Goal: Information Seeking & Learning: Learn about a topic

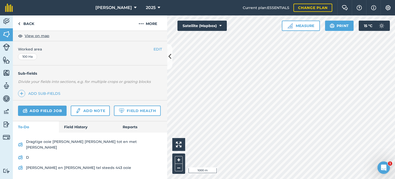
scroll to position [102, 0]
click at [73, 131] on link "Field History" at bounding box center [88, 126] width 58 height 11
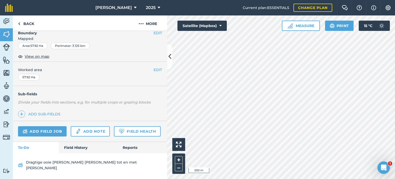
scroll to position [81, 0]
click at [68, 148] on link "Field History" at bounding box center [88, 147] width 58 height 11
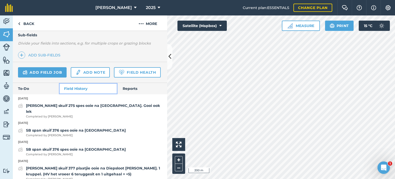
scroll to position [133, 0]
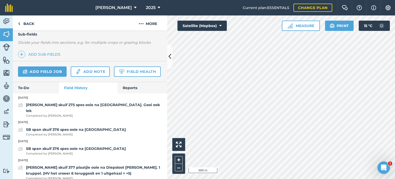
scroll to position [81, 0]
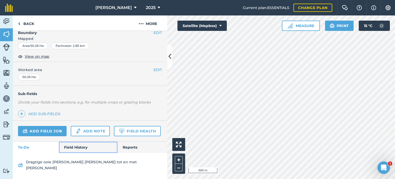
click at [79, 153] on link "Field History" at bounding box center [88, 147] width 58 height 11
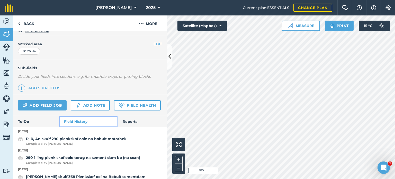
scroll to position [107, 0]
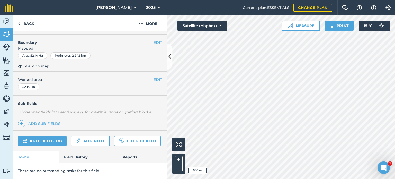
scroll to position [76, 0]
click at [76, 154] on link "Field History" at bounding box center [88, 156] width 58 height 11
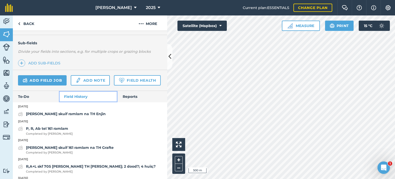
scroll to position [128, 0]
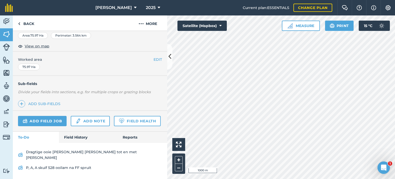
scroll to position [92, 0]
click at [80, 143] on link "Field History" at bounding box center [88, 137] width 58 height 11
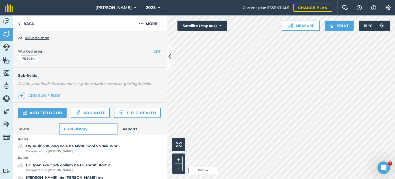
scroll to position [92, 0]
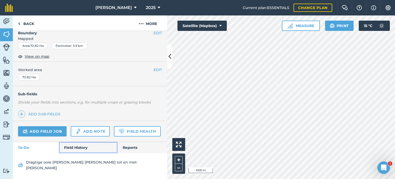
click at [74, 150] on link "Field History" at bounding box center [88, 147] width 58 height 11
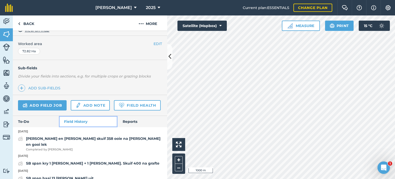
scroll to position [107, 0]
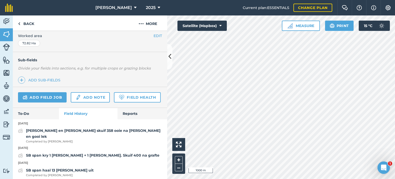
scroll to position [81, 0]
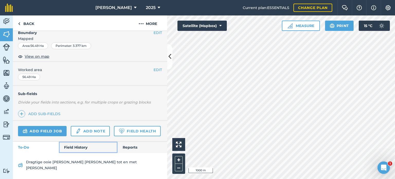
click at [76, 151] on link "Field History" at bounding box center [88, 147] width 58 height 11
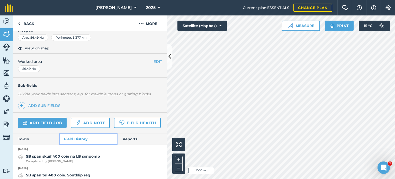
scroll to position [107, 0]
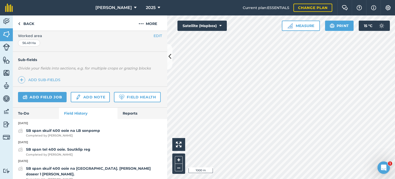
scroll to position [81, 0]
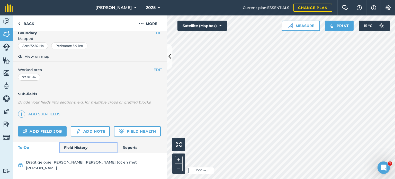
click at [80, 152] on link "Field History" at bounding box center [88, 147] width 58 height 11
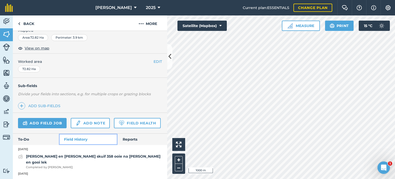
scroll to position [107, 0]
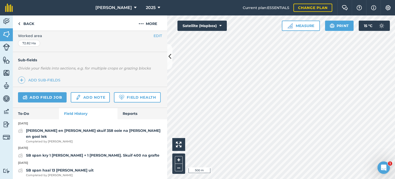
scroll to position [81, 0]
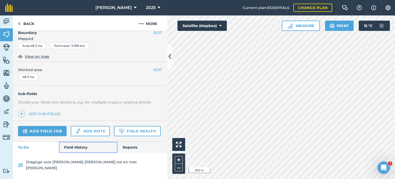
click at [68, 153] on link "Field History" at bounding box center [88, 147] width 58 height 11
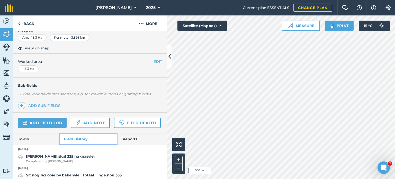
scroll to position [107, 0]
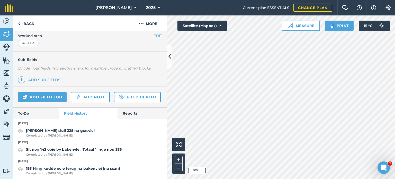
scroll to position [81, 0]
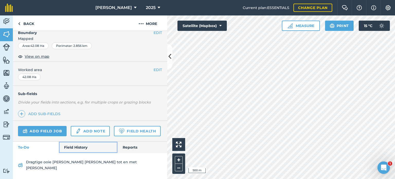
click at [80, 153] on link "Field History" at bounding box center [88, 147] width 58 height 11
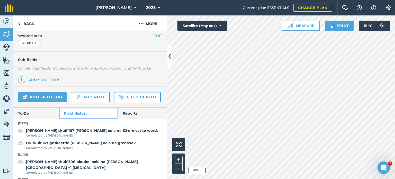
scroll to position [132, 0]
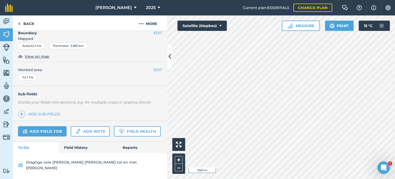
scroll to position [81, 0]
click at [75, 153] on link "Field History" at bounding box center [88, 147] width 58 height 11
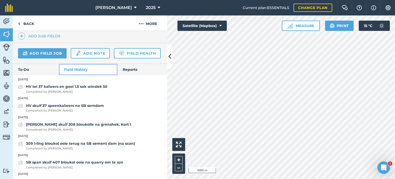
scroll to position [159, 0]
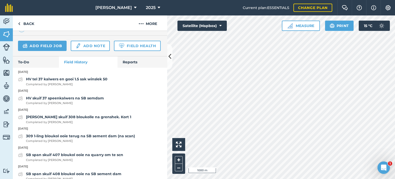
scroll to position [81, 0]
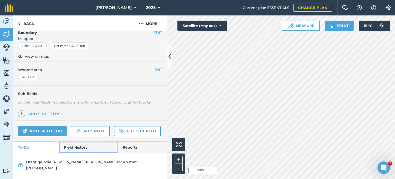
click at [72, 153] on link "Field History" at bounding box center [88, 147] width 58 height 11
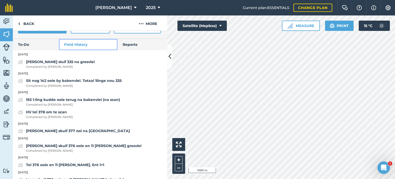
scroll to position [184, 0]
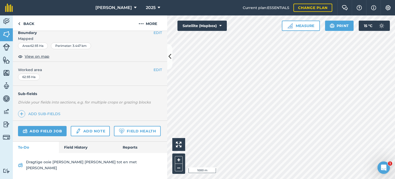
scroll to position [81, 0]
click at [79, 151] on link "Field History" at bounding box center [88, 147] width 58 height 11
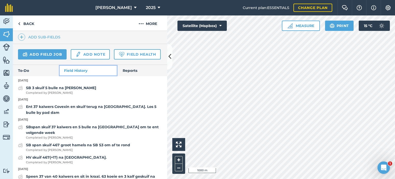
scroll to position [158, 0]
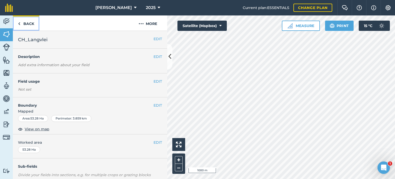
click at [26, 25] on link "Back" at bounding box center [26, 22] width 27 height 15
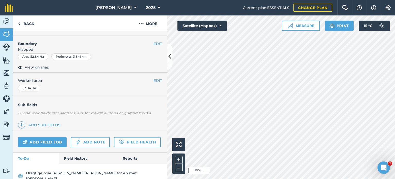
scroll to position [77, 0]
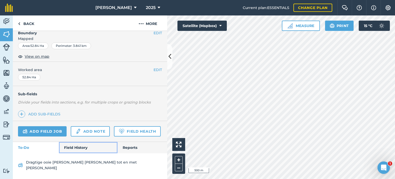
click at [74, 153] on link "Field History" at bounding box center [88, 147] width 58 height 11
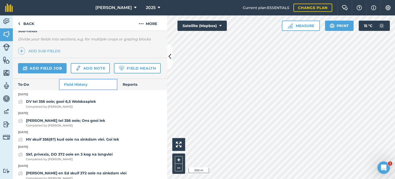
scroll to position [129, 0]
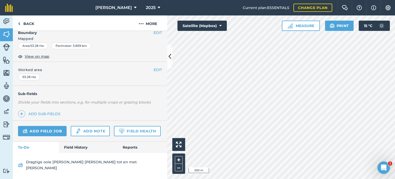
scroll to position [81, 0]
click at [68, 153] on link "Field History" at bounding box center [88, 147] width 58 height 11
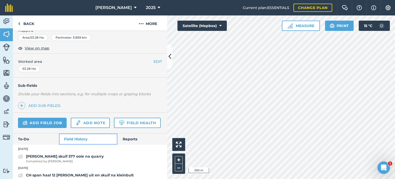
scroll to position [107, 0]
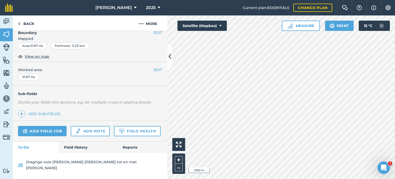
scroll to position [81, 0]
click at [75, 153] on link "Field History" at bounding box center [88, 147] width 58 height 11
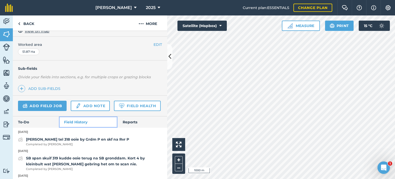
scroll to position [107, 0]
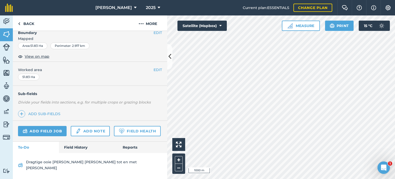
scroll to position [81, 0]
click at [72, 153] on link "Field History" at bounding box center [88, 147] width 58 height 11
click at [78, 153] on link "Field History" at bounding box center [88, 147] width 58 height 11
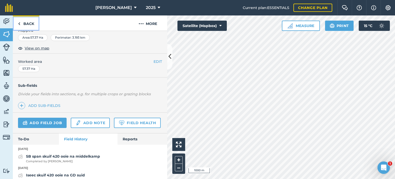
click at [22, 24] on link "Back" at bounding box center [26, 22] width 27 height 15
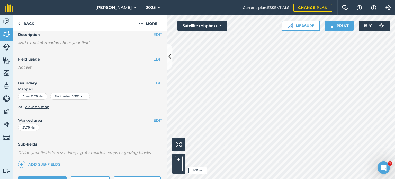
scroll to position [77, 0]
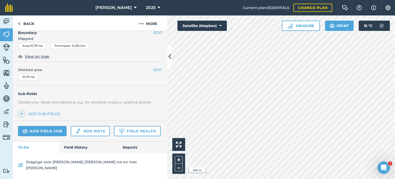
click at [78, 142] on div "Add field job Add note Field Health" at bounding box center [90, 131] width 154 height 21
click at [79, 153] on link "Field History" at bounding box center [88, 147] width 58 height 11
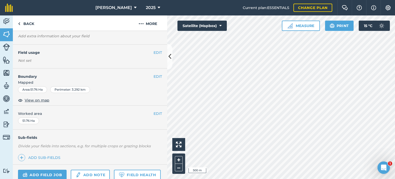
scroll to position [26, 0]
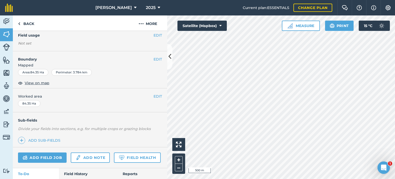
scroll to position [77, 0]
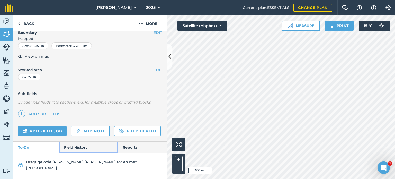
click at [72, 153] on link "Field History" at bounding box center [88, 147] width 58 height 11
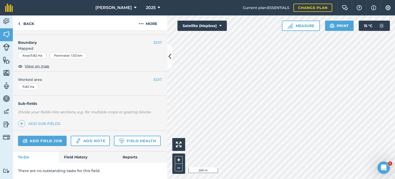
scroll to position [76, 0]
click at [70, 158] on link "Field History" at bounding box center [88, 156] width 58 height 11
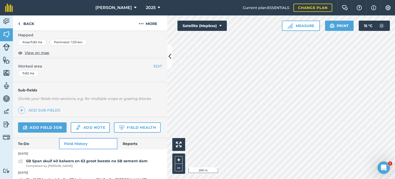
scroll to position [102, 0]
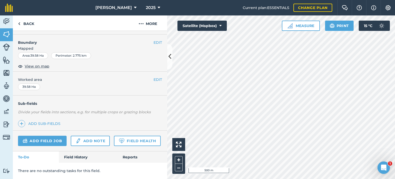
scroll to position [76, 0]
click at [75, 160] on link "Field History" at bounding box center [88, 156] width 58 height 11
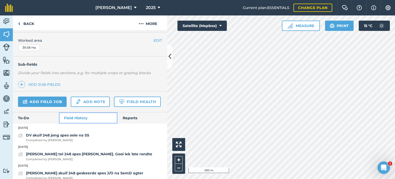
scroll to position [128, 0]
